Goal: Navigation & Orientation: Find specific page/section

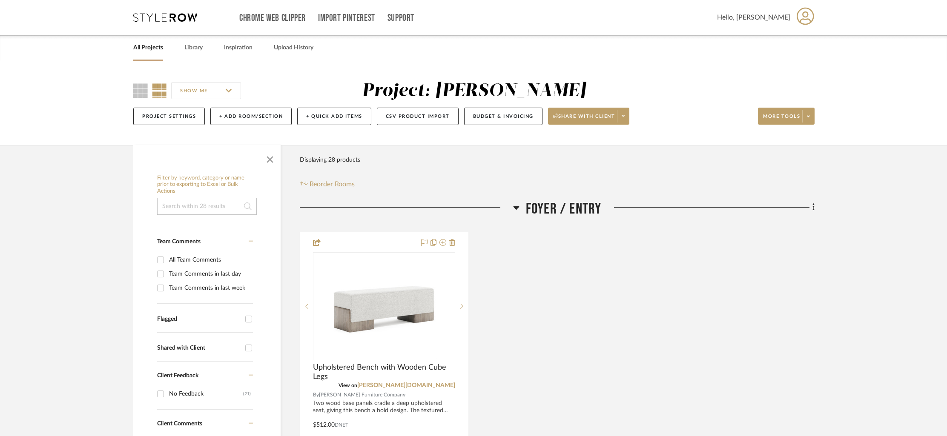
click at [149, 54] on div "All Projects" at bounding box center [148, 48] width 30 height 26
click at [151, 51] on link "All Projects" at bounding box center [148, 47] width 30 height 11
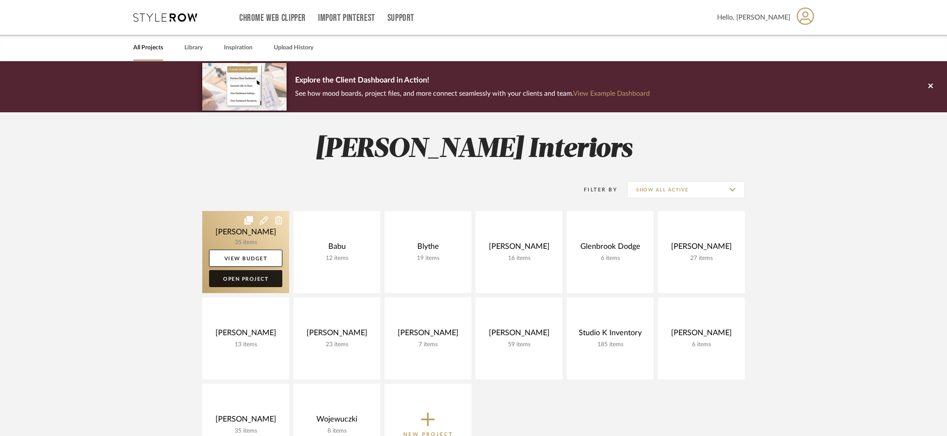
click at [238, 279] on link "Open Project" at bounding box center [245, 278] width 73 height 17
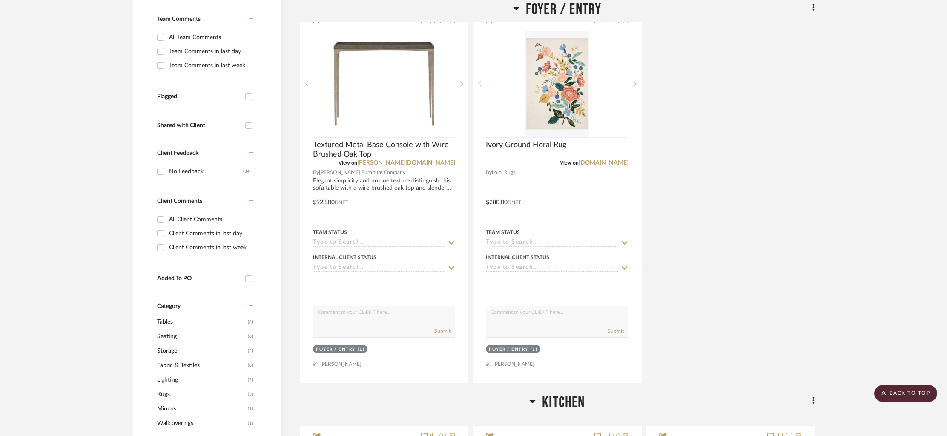
scroll to position [222, 0]
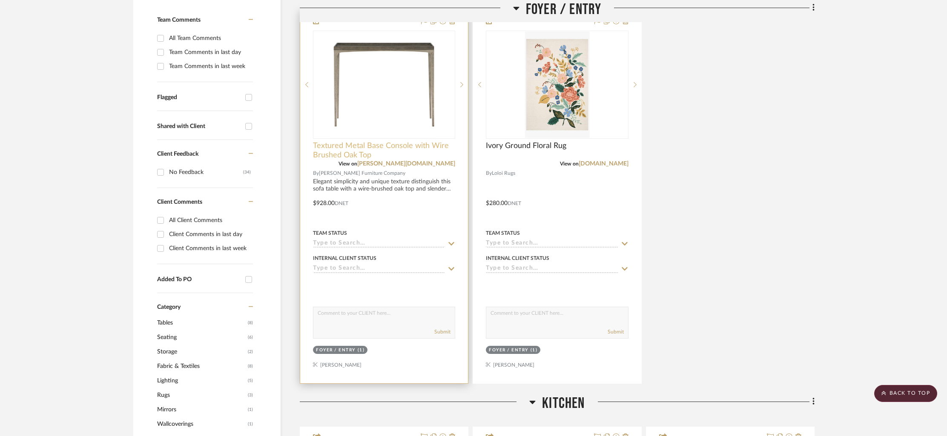
click at [344, 148] on span "Textured Metal Base Console with Wire Brushed Oak Top" at bounding box center [384, 150] width 142 height 19
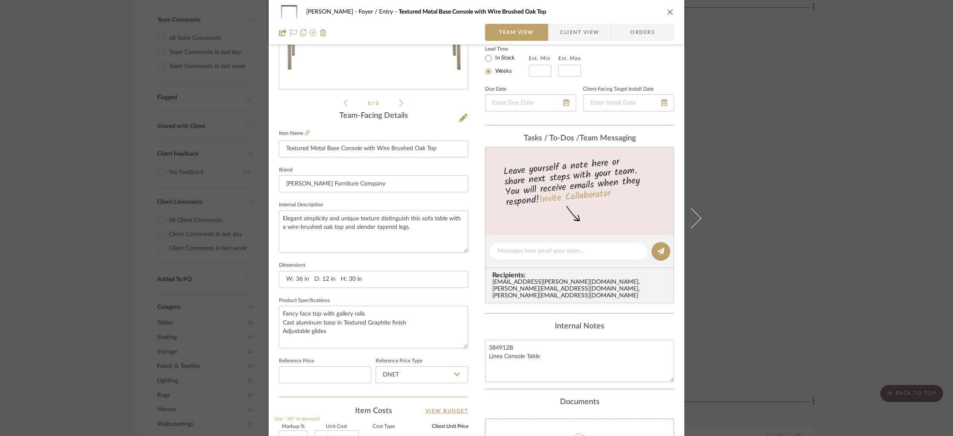
scroll to position [183, 0]
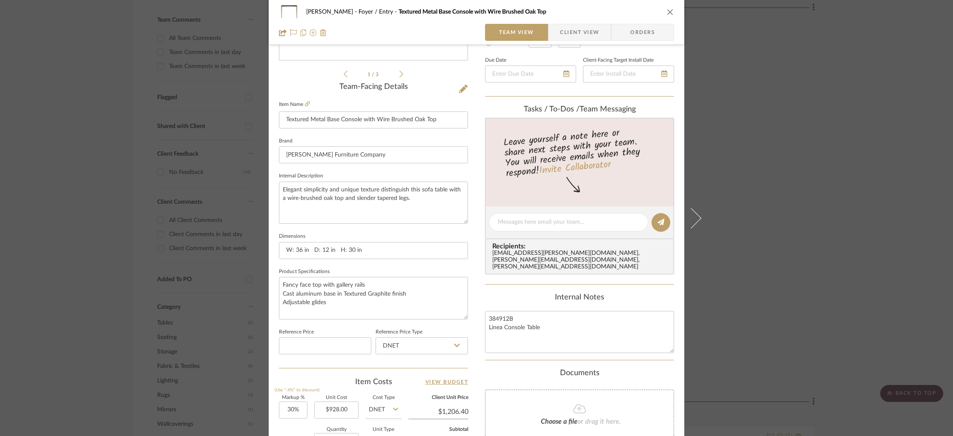
click at [667, 10] on icon "close" at bounding box center [670, 12] width 7 height 7
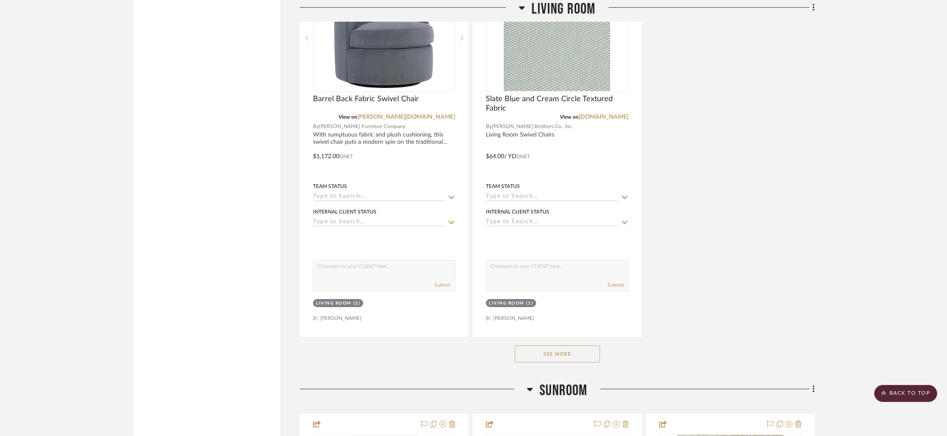
scroll to position [2676, 0]
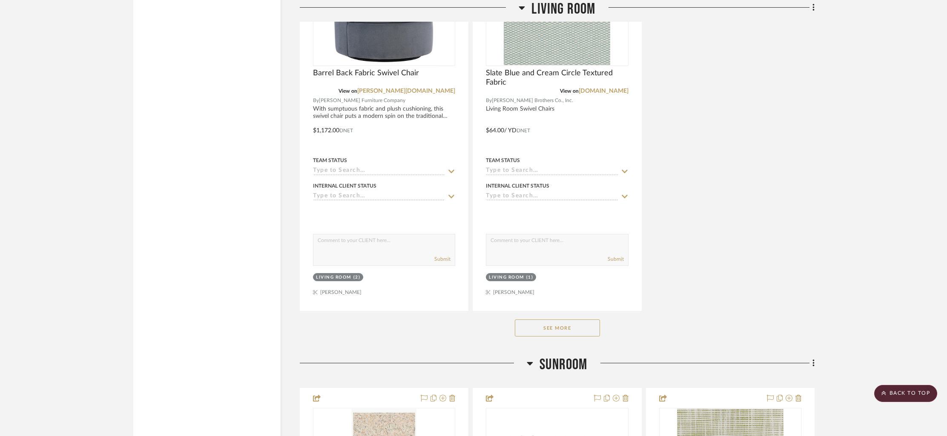
drag, startPoint x: 560, startPoint y: 324, endPoint x: 591, endPoint y: 311, distance: 33.2
click at [561, 323] on button "See More" at bounding box center [557, 328] width 85 height 17
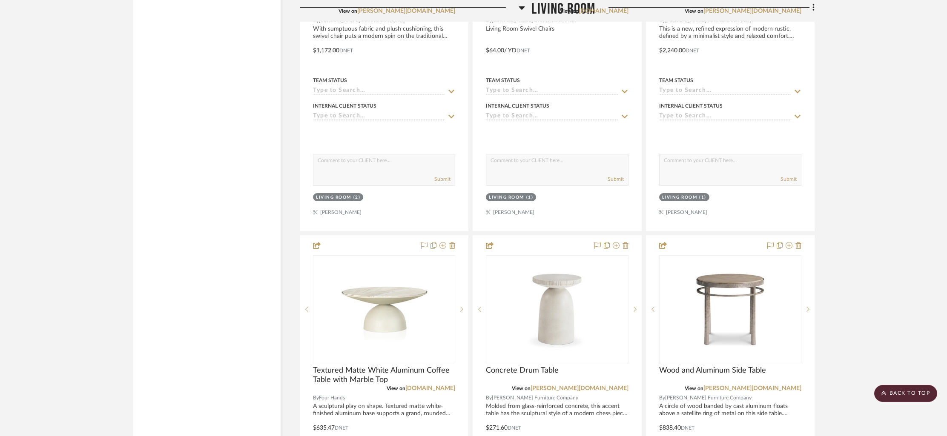
scroll to position [2819, 0]
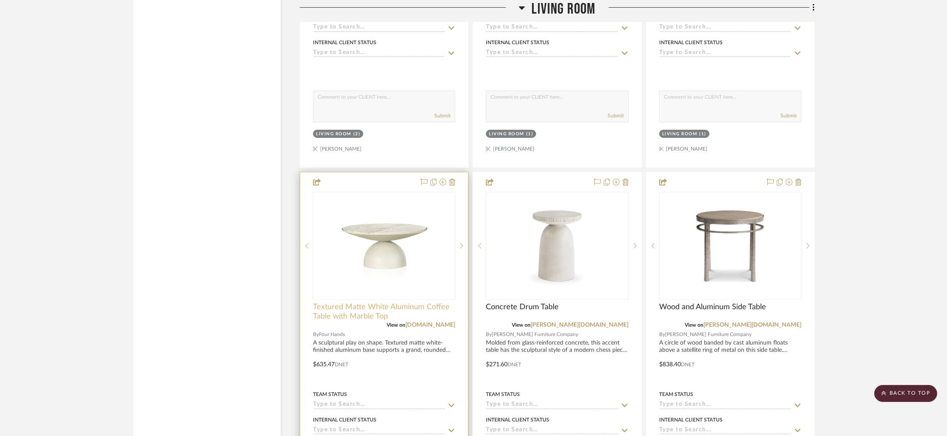
click at [363, 305] on span "Textured Matte White Aluminum Coffee Table with Marble Top" at bounding box center [384, 312] width 142 height 19
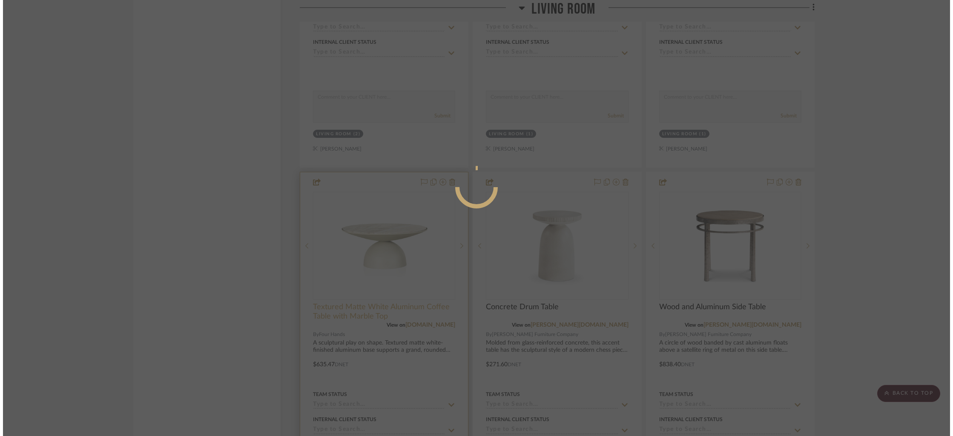
scroll to position [0, 0]
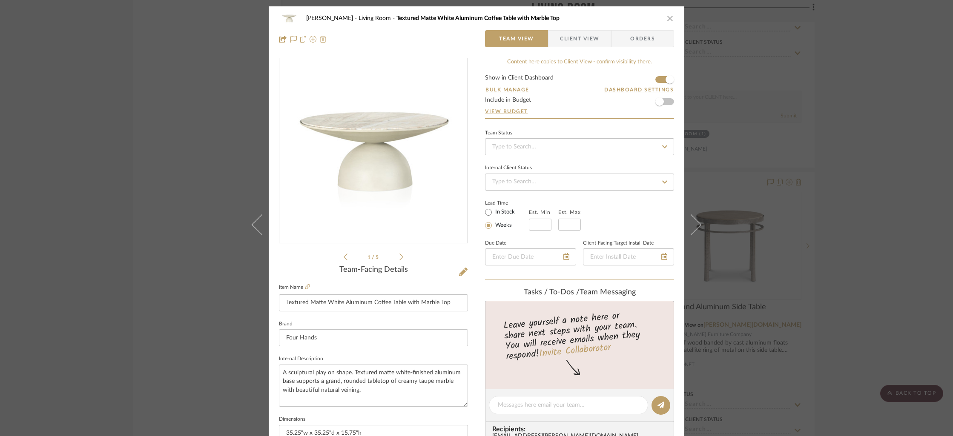
click at [669, 17] on icon "close" at bounding box center [670, 18] width 7 height 7
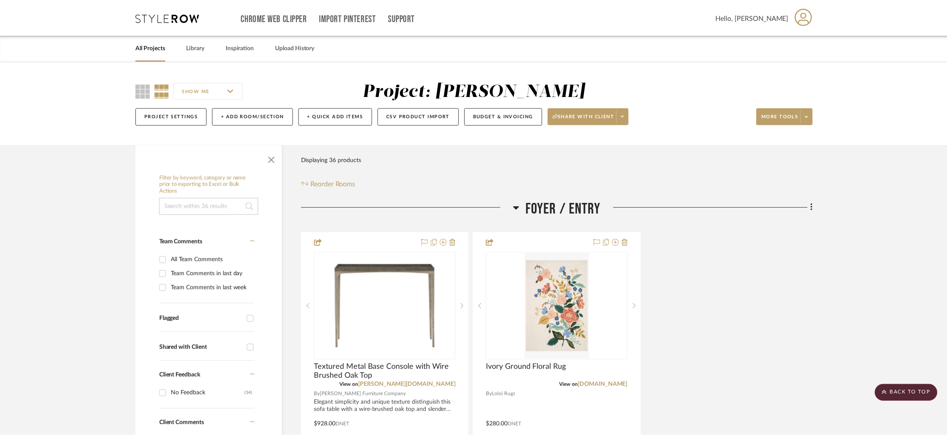
scroll to position [2819, 0]
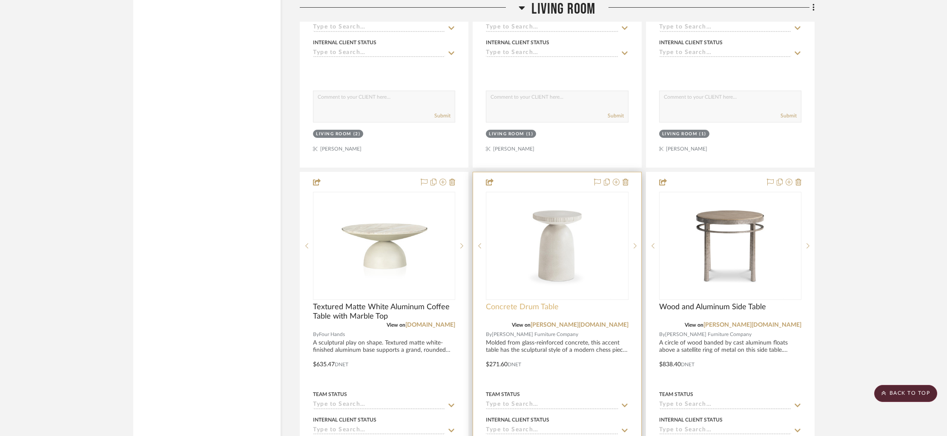
click at [535, 307] on span "Concrete Drum Table" at bounding box center [522, 307] width 73 height 9
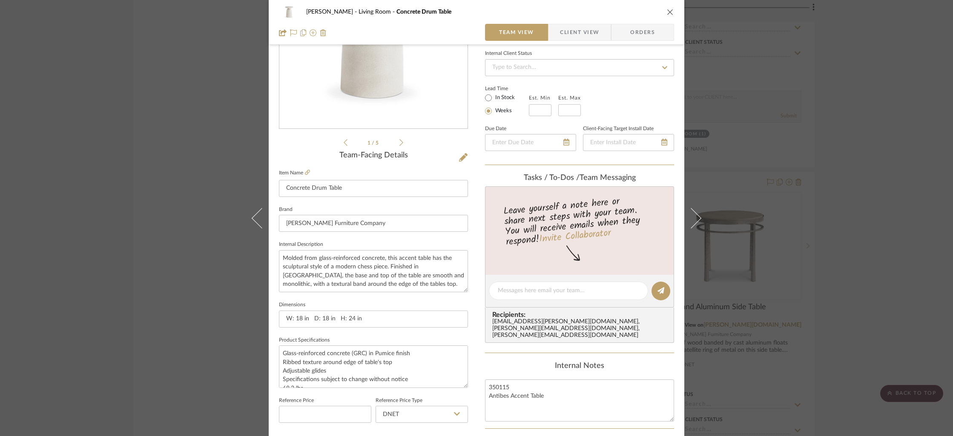
scroll to position [150, 0]
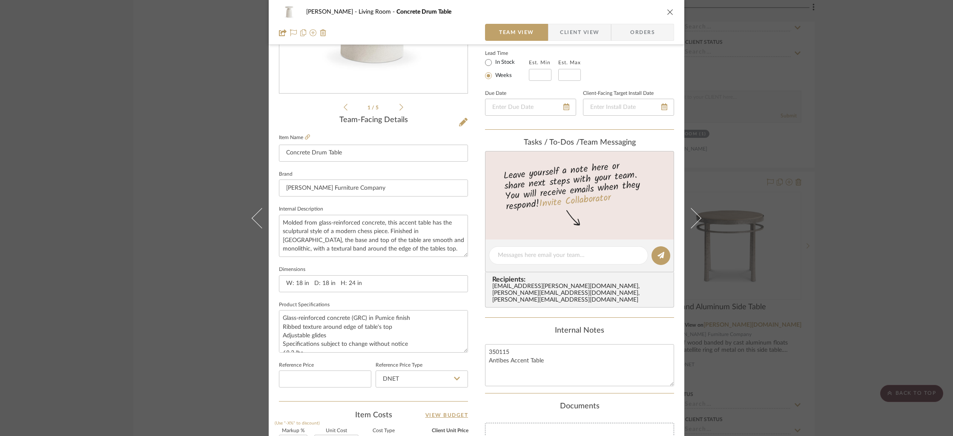
drag, startPoint x: 667, startPoint y: 14, endPoint x: 598, endPoint y: 212, distance: 209.2
click at [668, 14] on icon "close" at bounding box center [670, 12] width 7 height 7
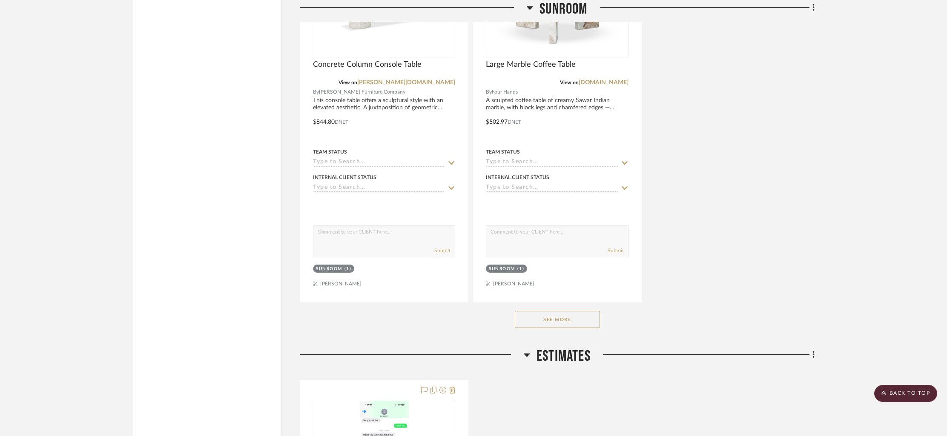
scroll to position [4656, 0]
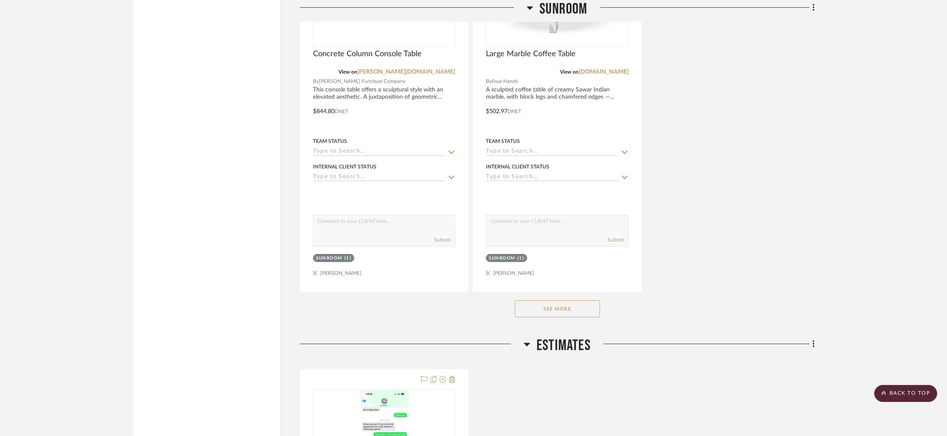
click at [551, 300] on button "See More" at bounding box center [557, 308] width 85 height 17
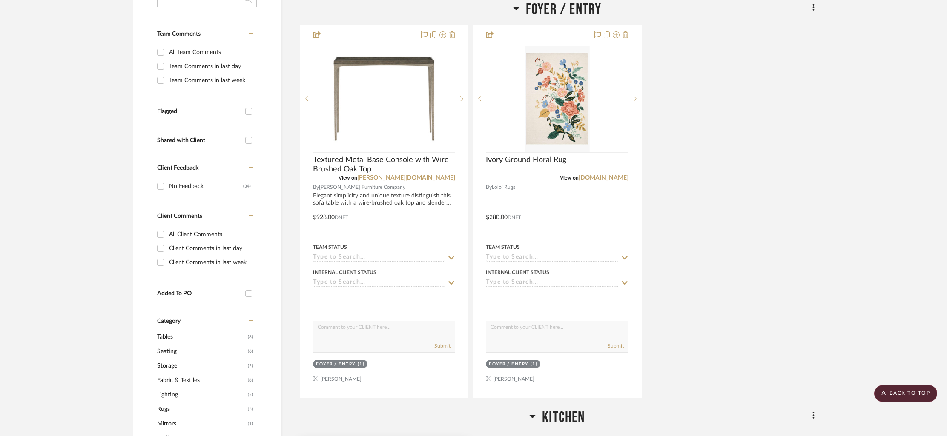
scroll to position [0, 0]
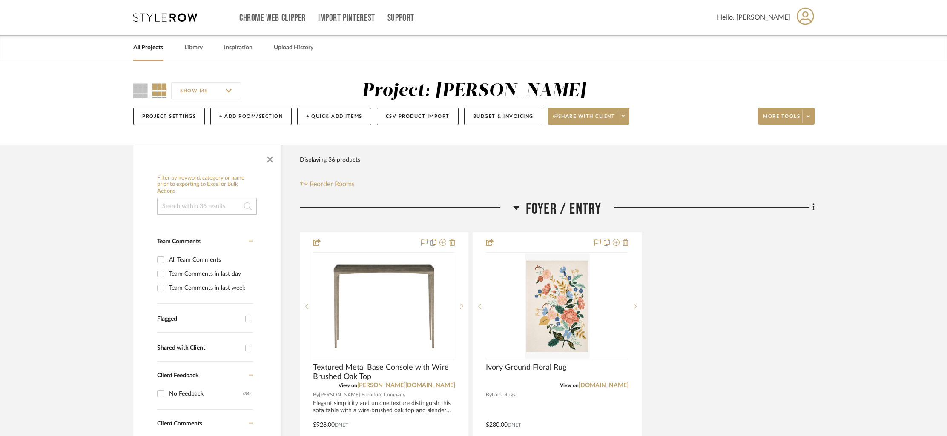
click at [153, 22] on div "Chrome Web Clipper Import Pinterest Support All Projects Library Inspiration Up…" at bounding box center [473, 17] width 681 height 35
click at [145, 47] on link "All Projects" at bounding box center [148, 47] width 30 height 11
